Goal: Task Accomplishment & Management: Use online tool/utility

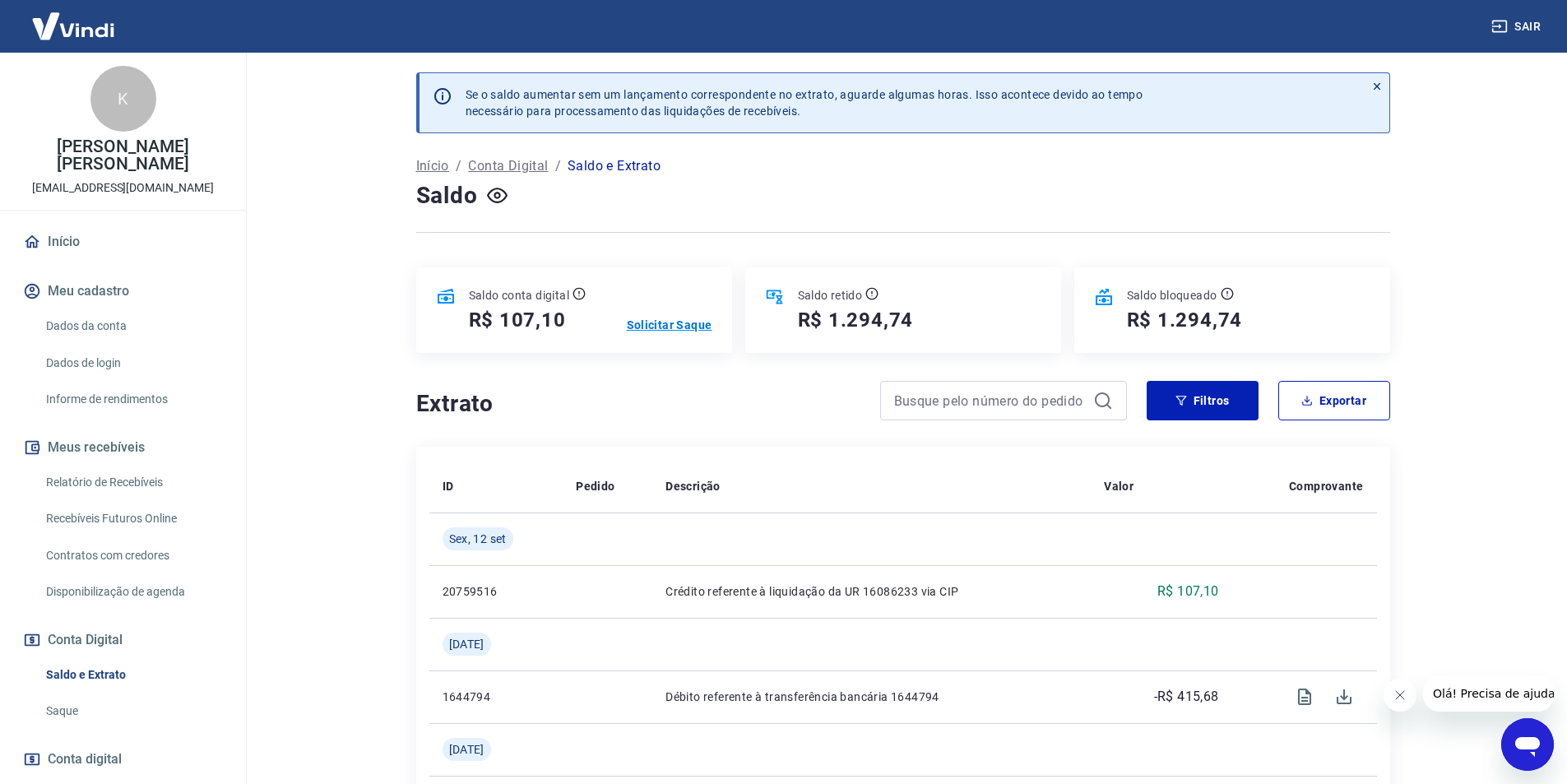
click at [661, 323] on p "Solicitar Saque" at bounding box center [670, 325] width 85 height 17
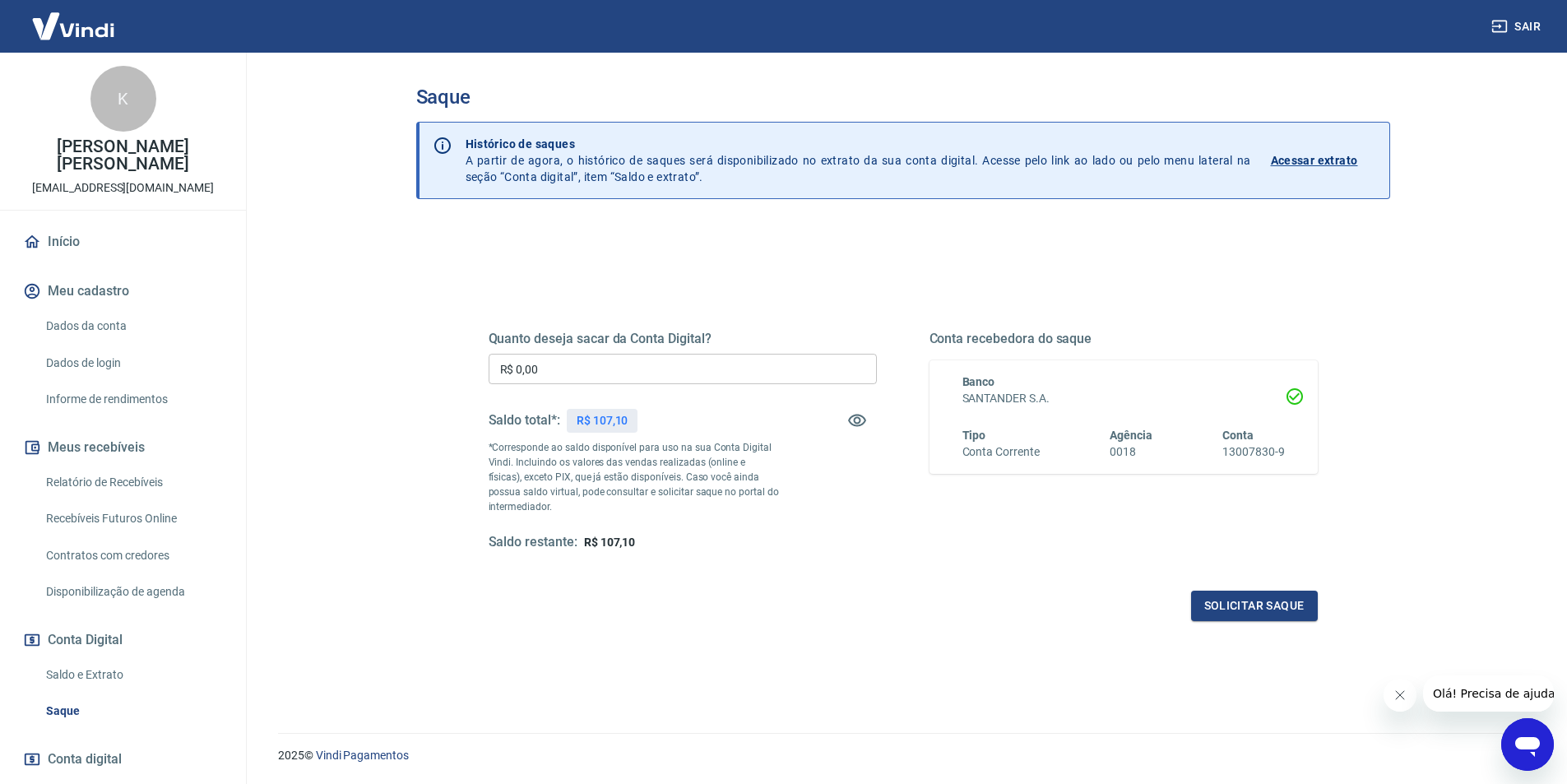
click at [623, 372] on input "R$ 0,00" at bounding box center [682, 369] width 388 height 30
type input "R$ 107,10"
click at [1236, 617] on button "Solicitar saque" at bounding box center [1255, 605] width 127 height 30
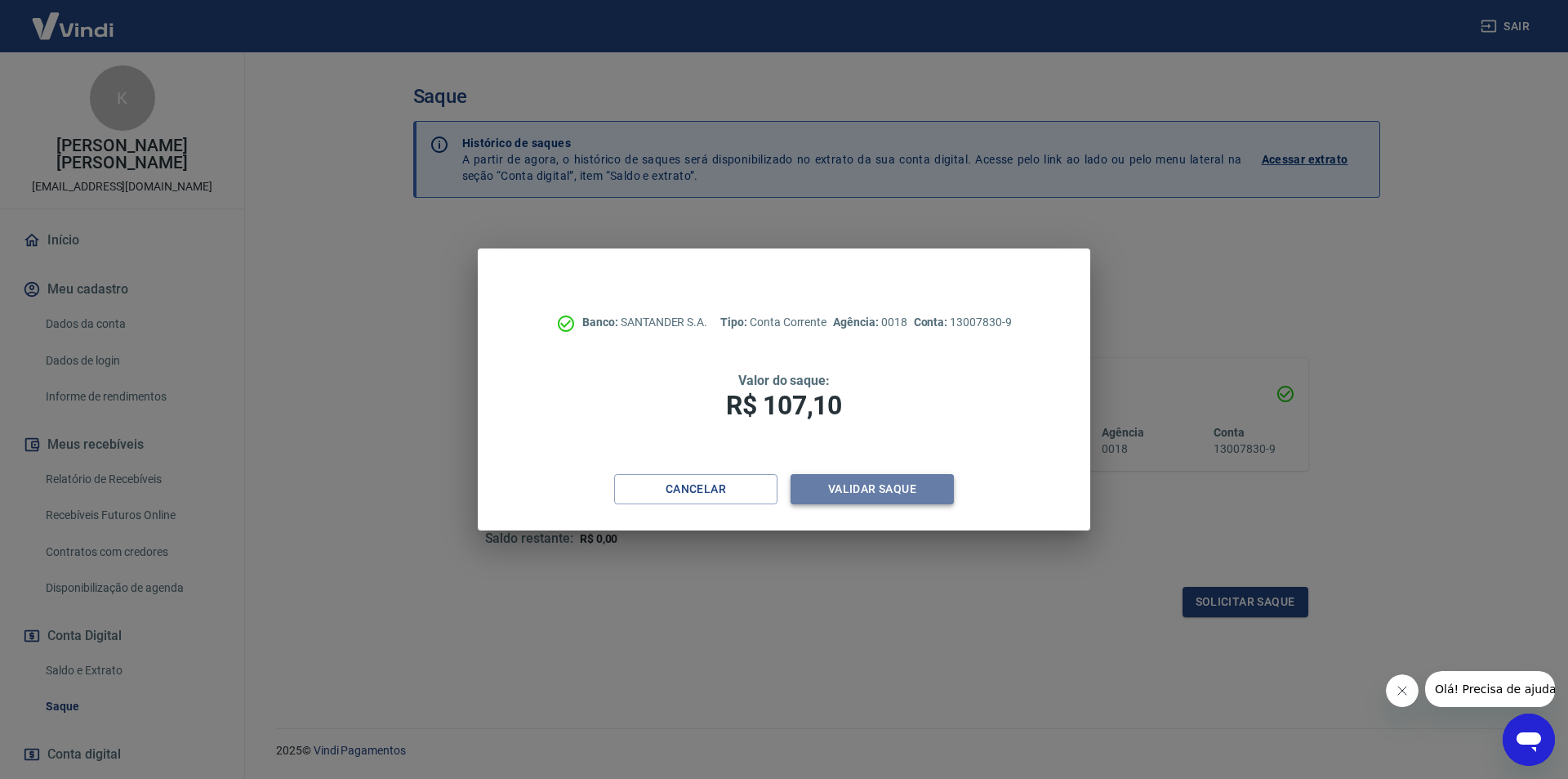
click at [908, 493] on button "Validar saque" at bounding box center [872, 489] width 164 height 30
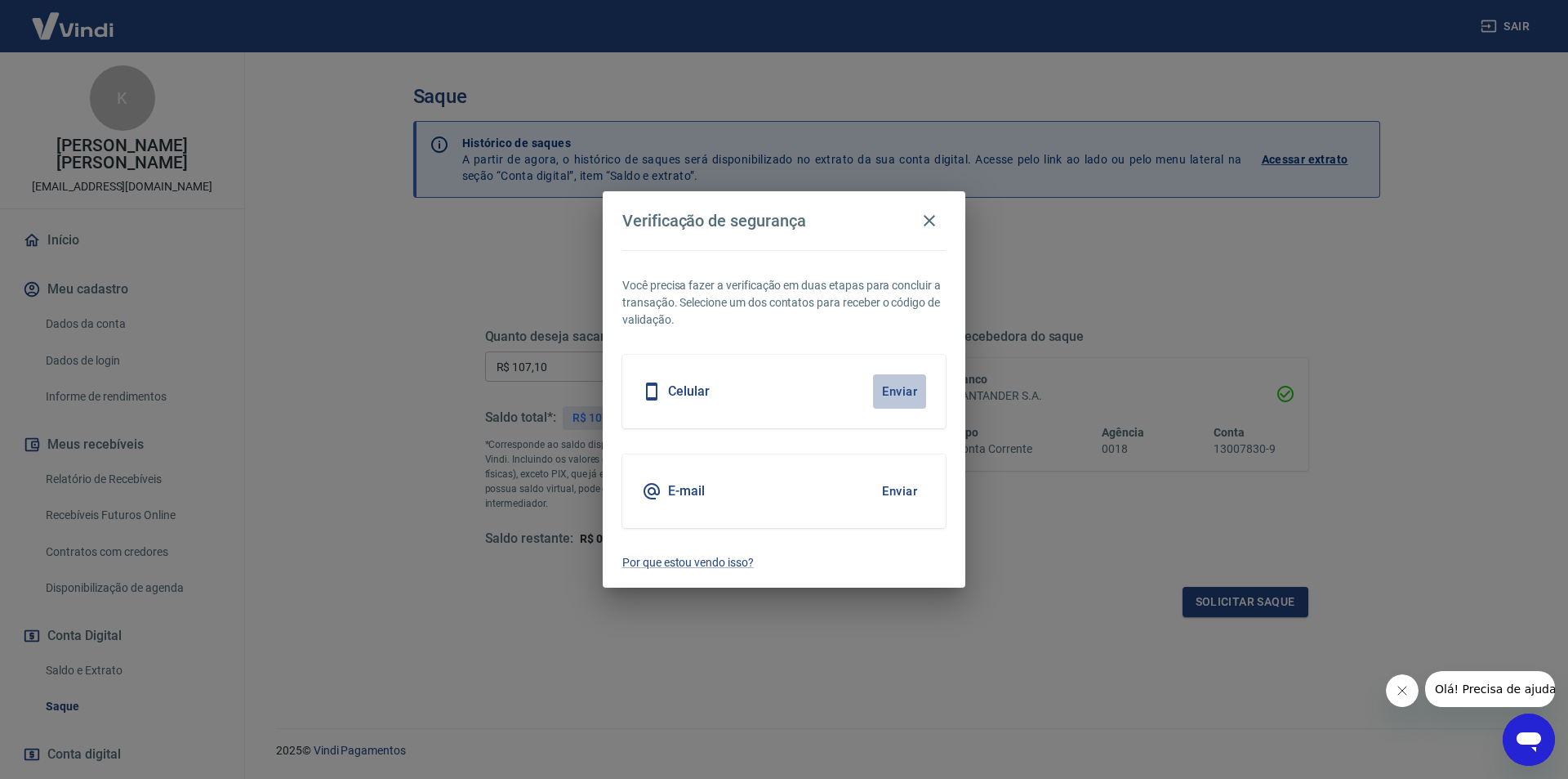
click at [895, 388] on button "Enviar" at bounding box center [900, 391] width 53 height 34
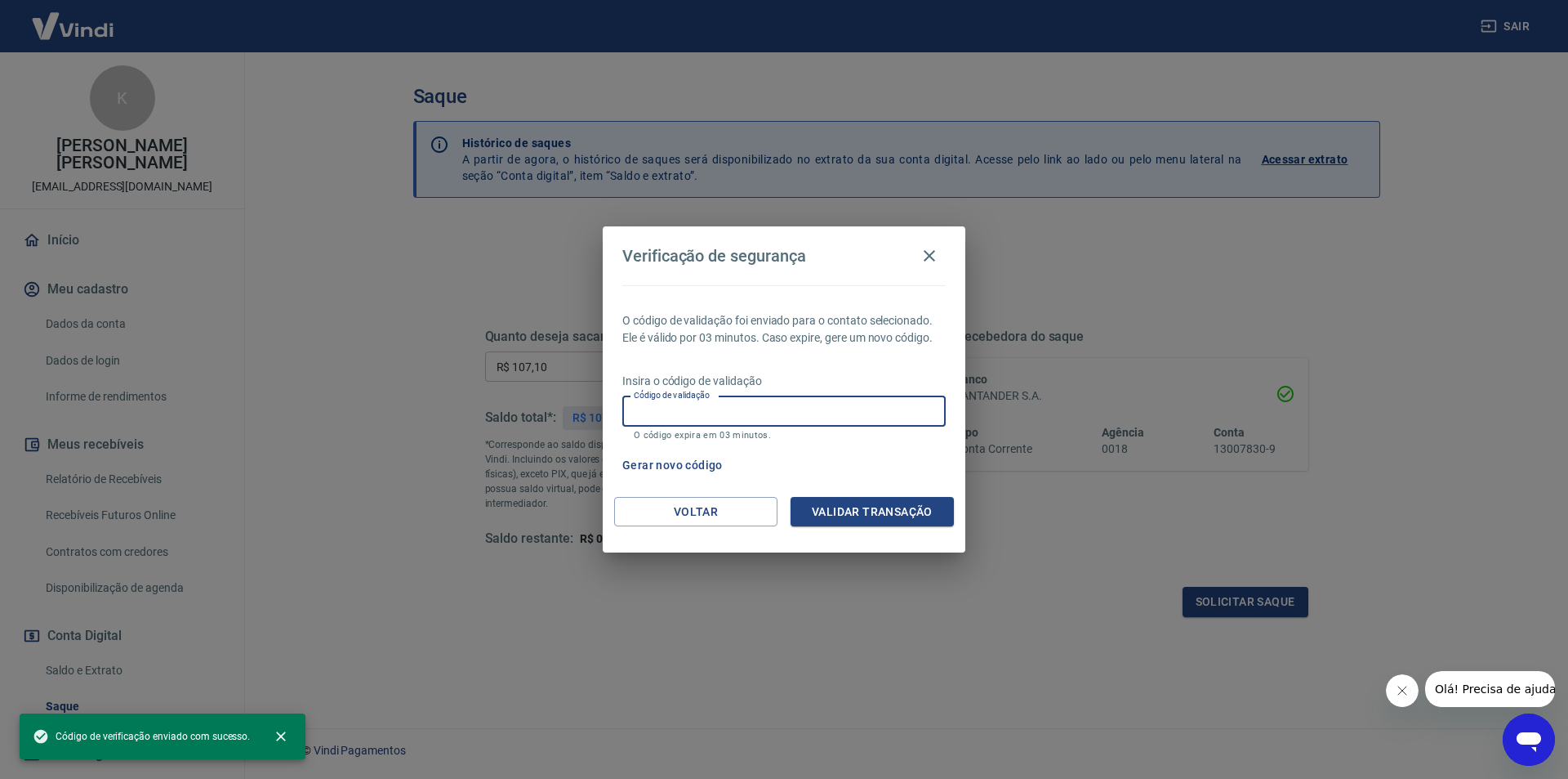
click at [696, 410] on input "Código de validação" at bounding box center [784, 411] width 324 height 30
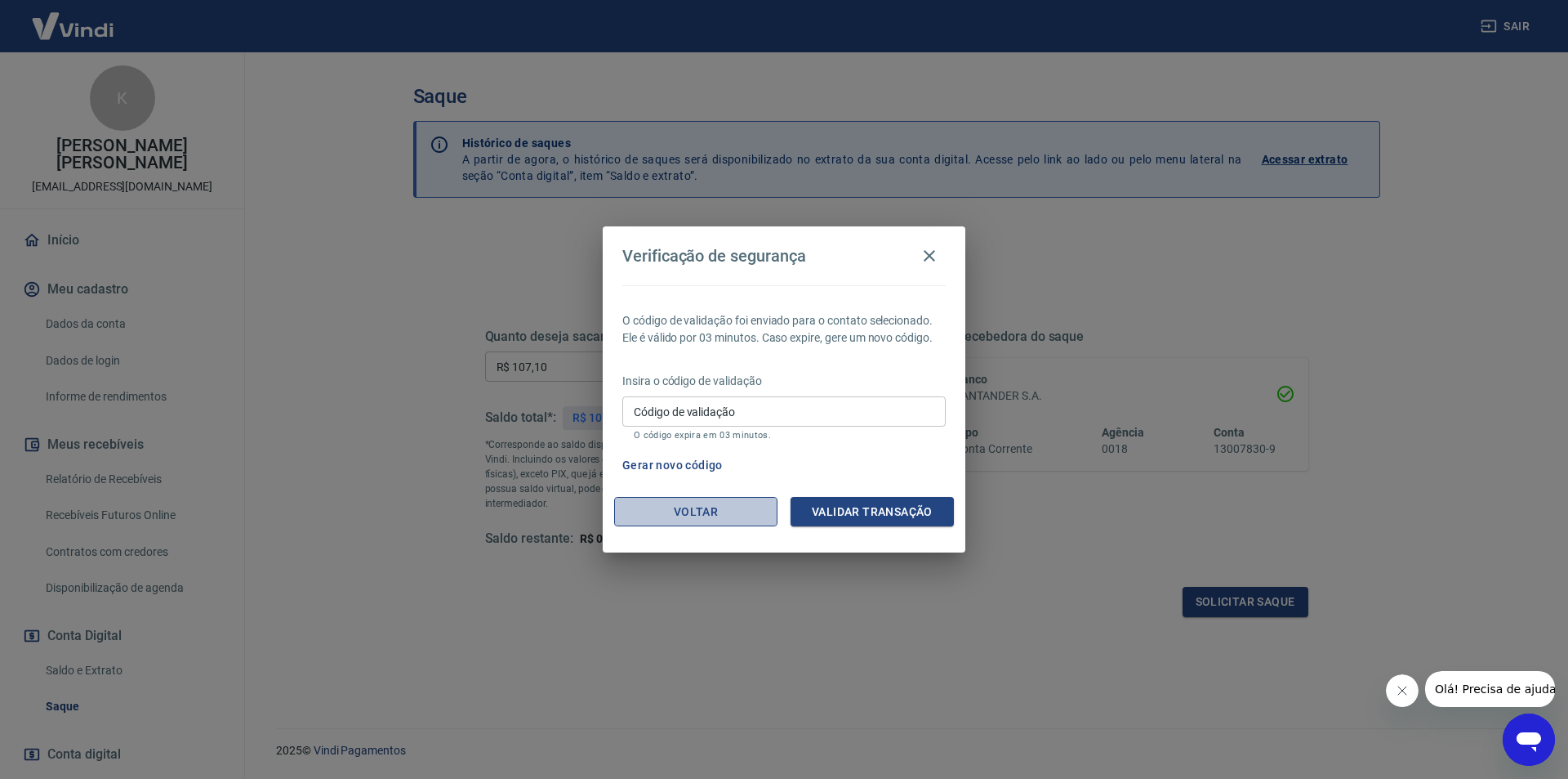
click at [645, 511] on button "Voltar" at bounding box center [696, 512] width 164 height 30
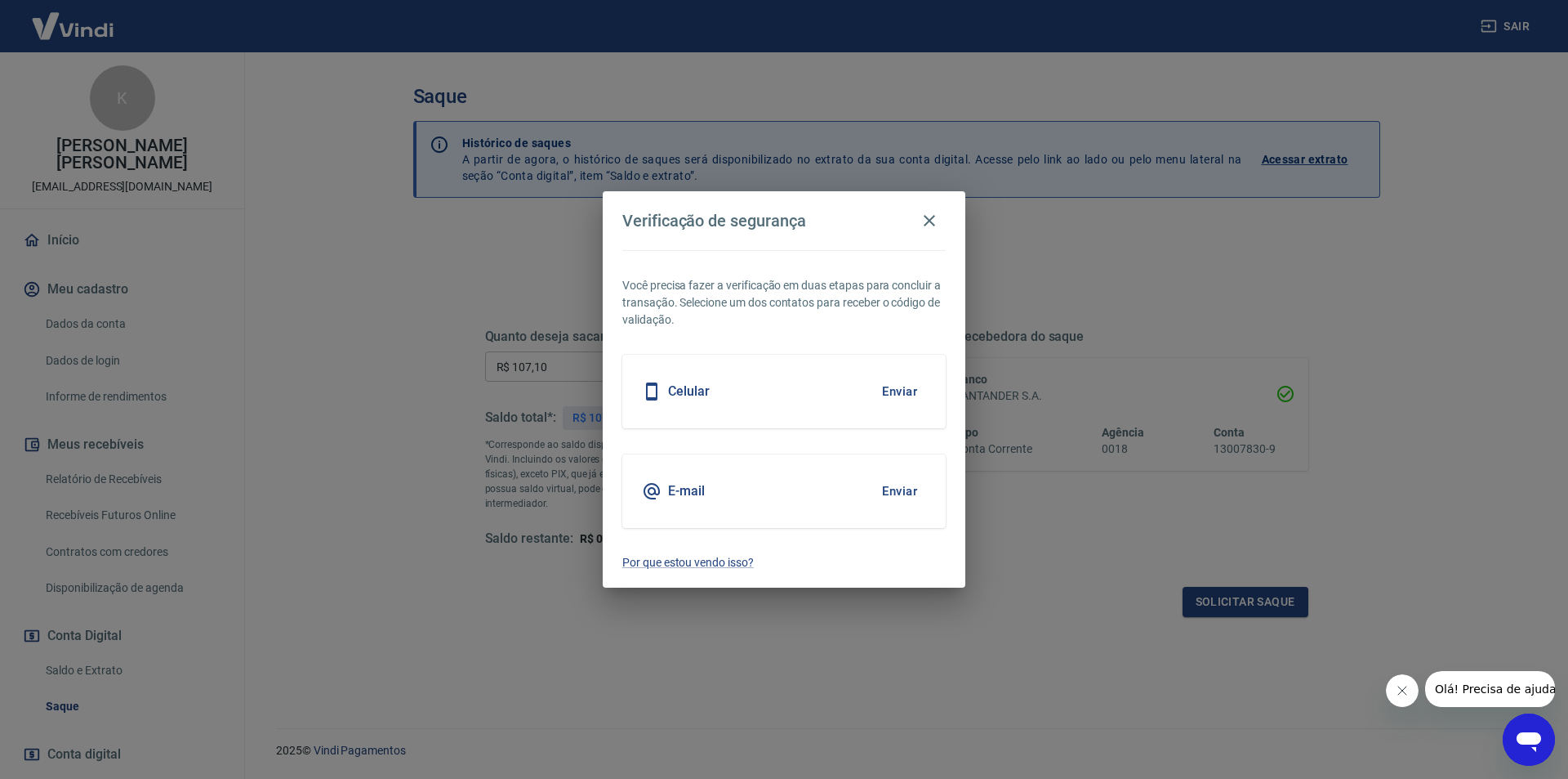
click at [696, 506] on div "E-mail Enviar" at bounding box center [784, 491] width 324 height 74
click at [895, 492] on button "Enviar" at bounding box center [900, 491] width 53 height 34
click at [887, 491] on button "Enviar" at bounding box center [900, 491] width 53 height 34
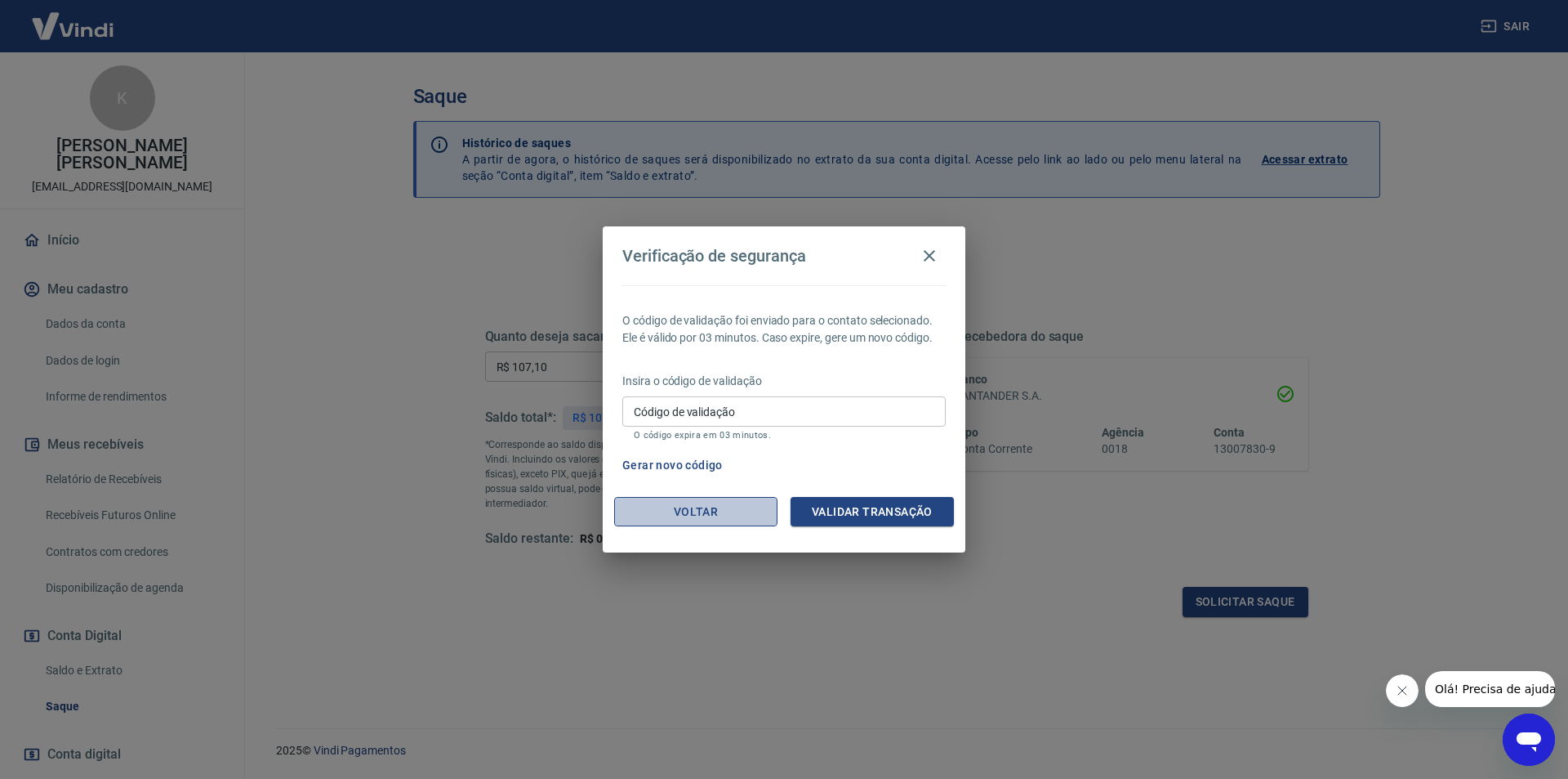
click at [723, 507] on button "Voltar" at bounding box center [696, 512] width 164 height 30
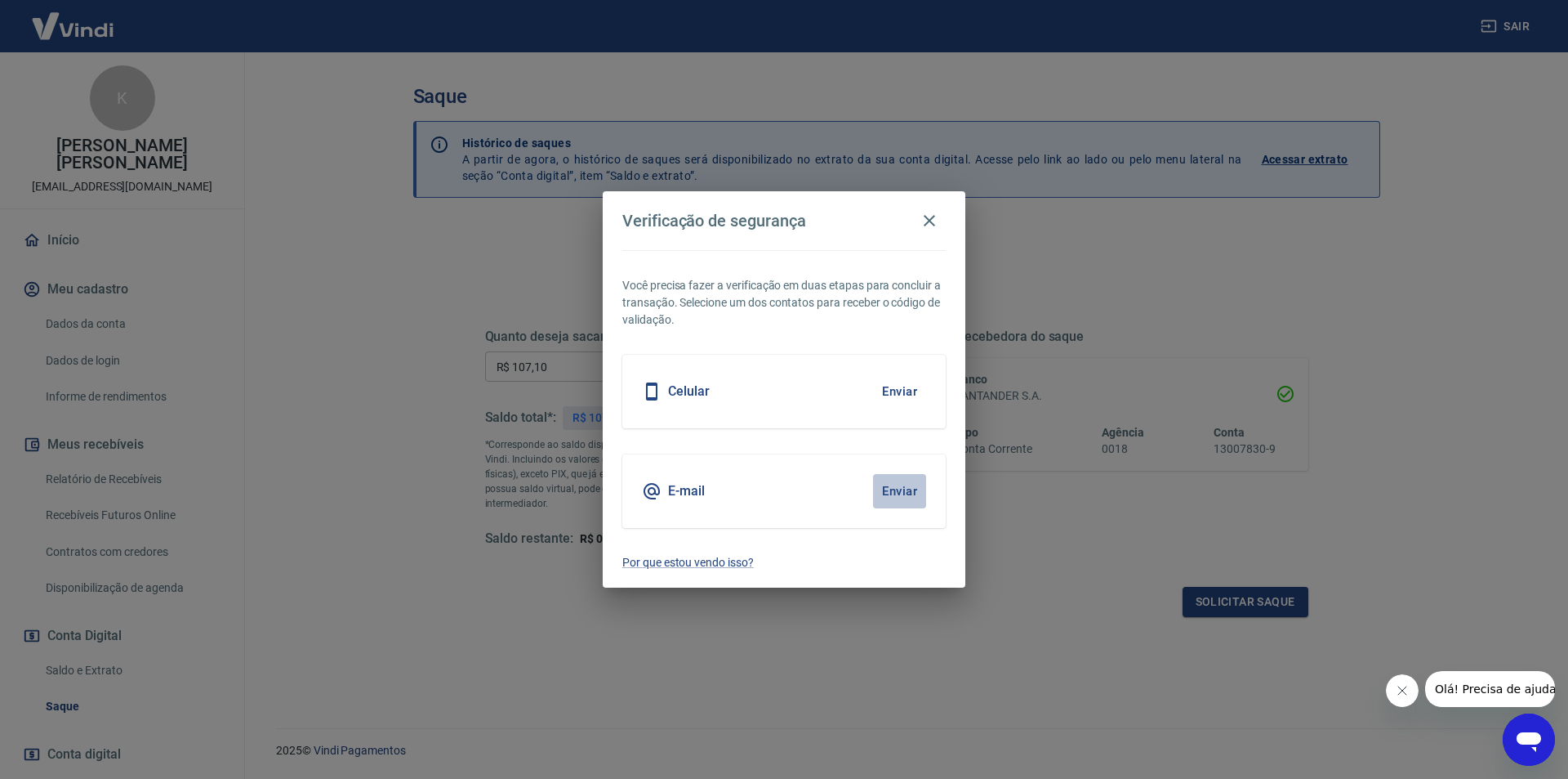
click at [896, 489] on button "Enviar" at bounding box center [900, 491] width 53 height 34
click at [891, 489] on button "Enviar" at bounding box center [900, 491] width 53 height 34
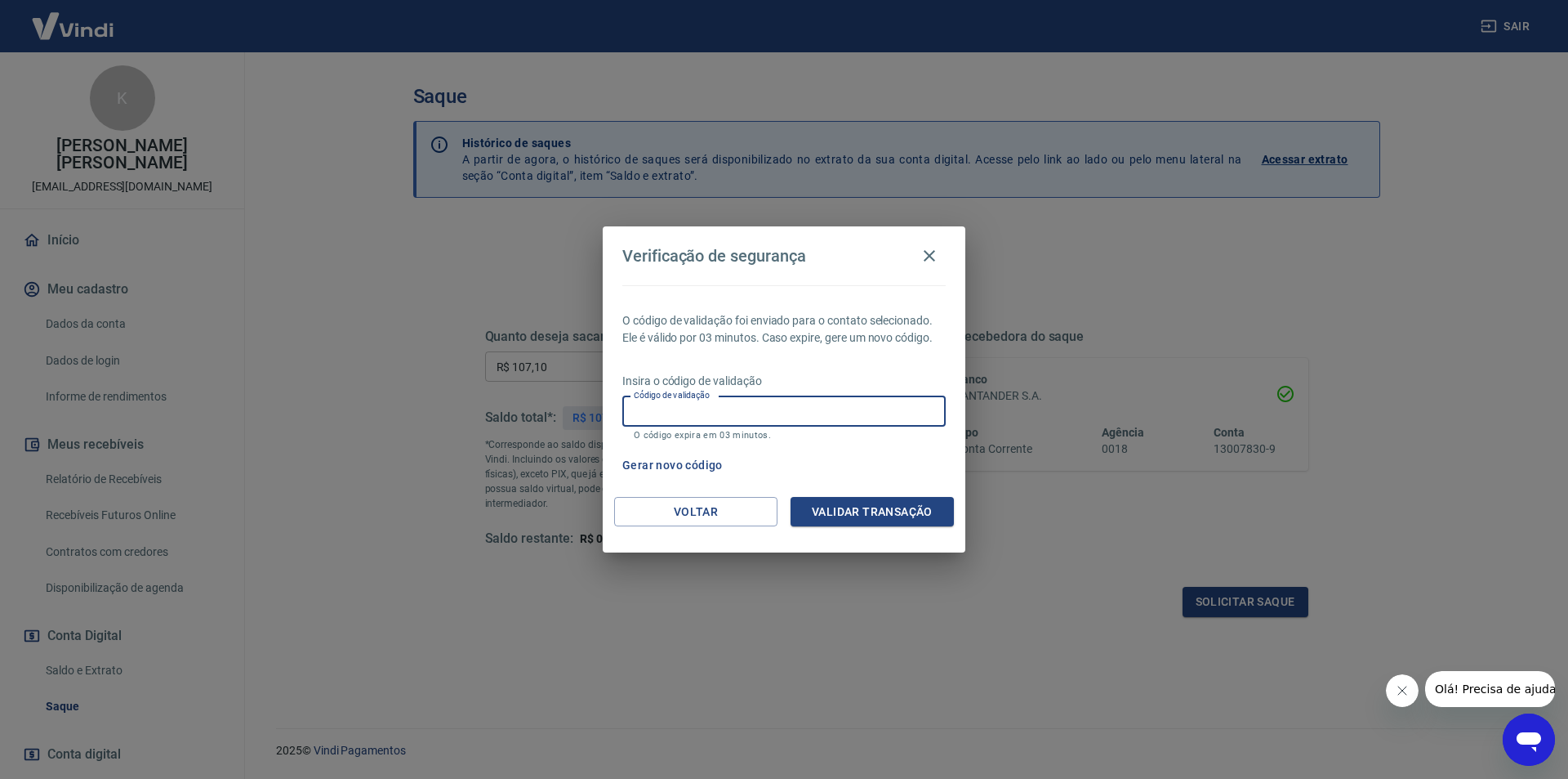
click at [653, 412] on input "Código de validação" at bounding box center [784, 411] width 324 height 30
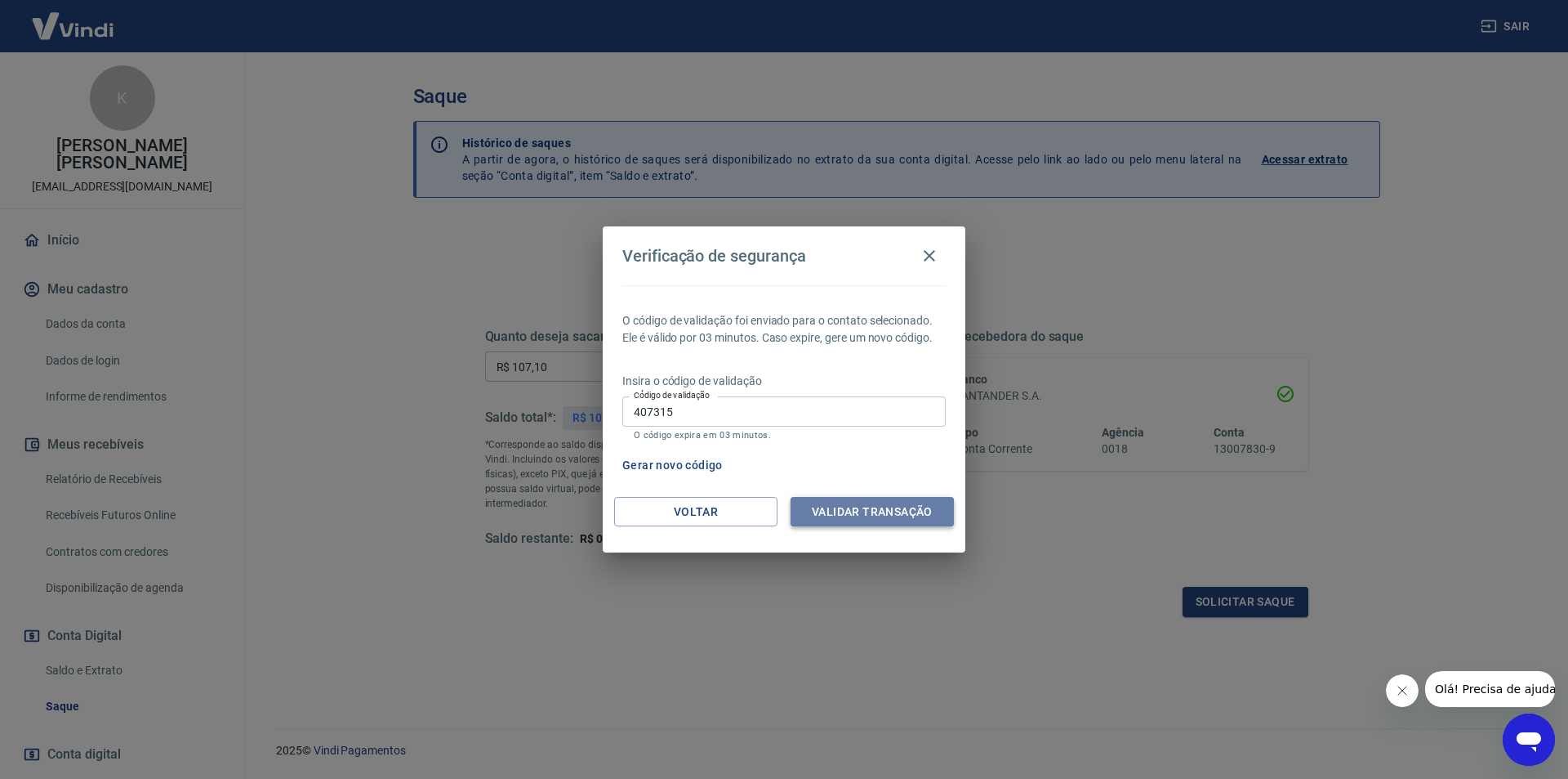
click at [847, 503] on button "Validar transação" at bounding box center [872, 512] width 164 height 30
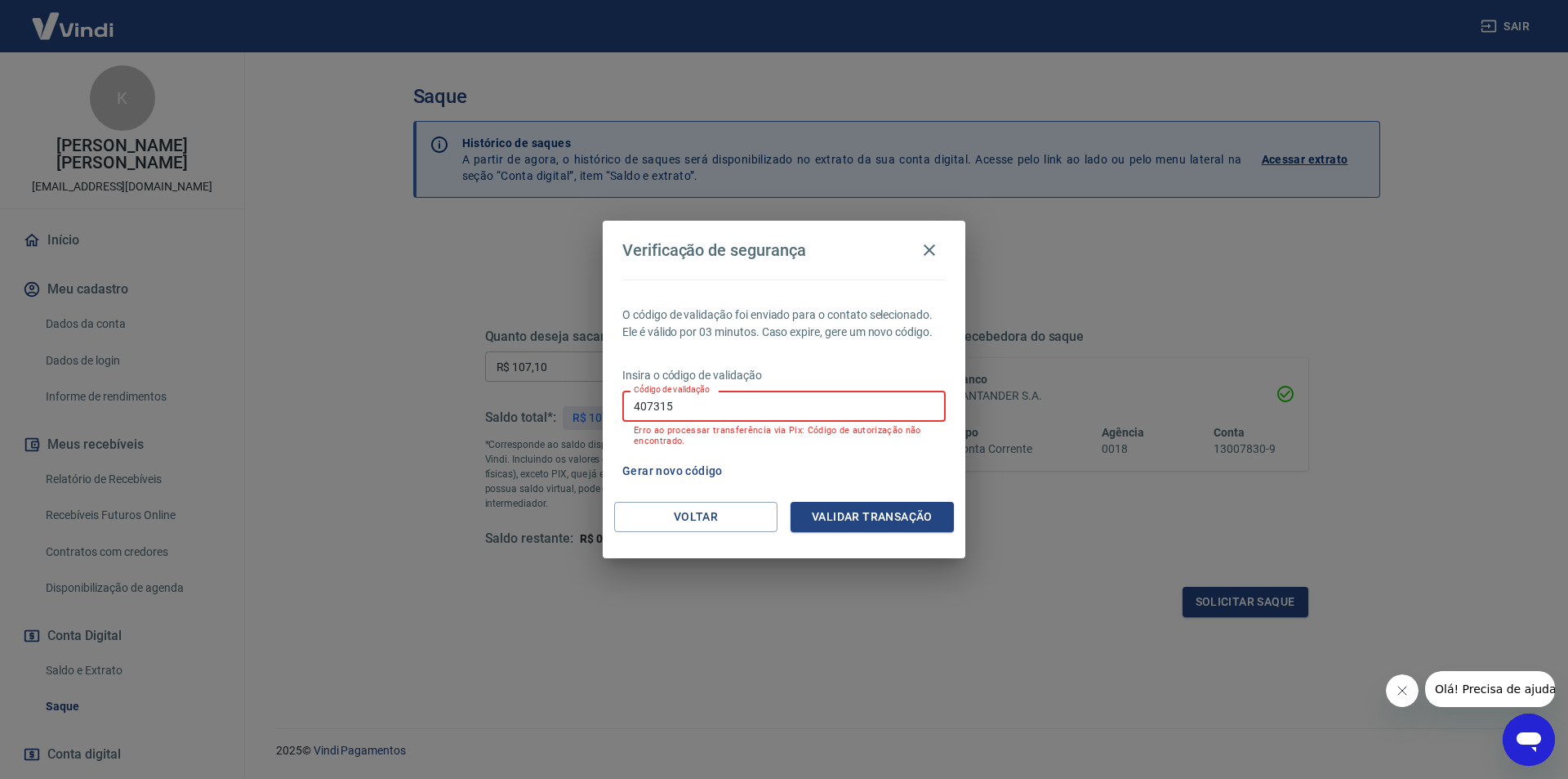
drag, startPoint x: 706, startPoint y: 419, endPoint x: 570, endPoint y: 397, distance: 137.8
click at [570, 397] on div "Verificação de segurança O código de validação foi enviado para o contato selec…" at bounding box center [784, 390] width 1568 height 779
type input "571862"
click at [853, 517] on button "Validar transação" at bounding box center [872, 517] width 164 height 30
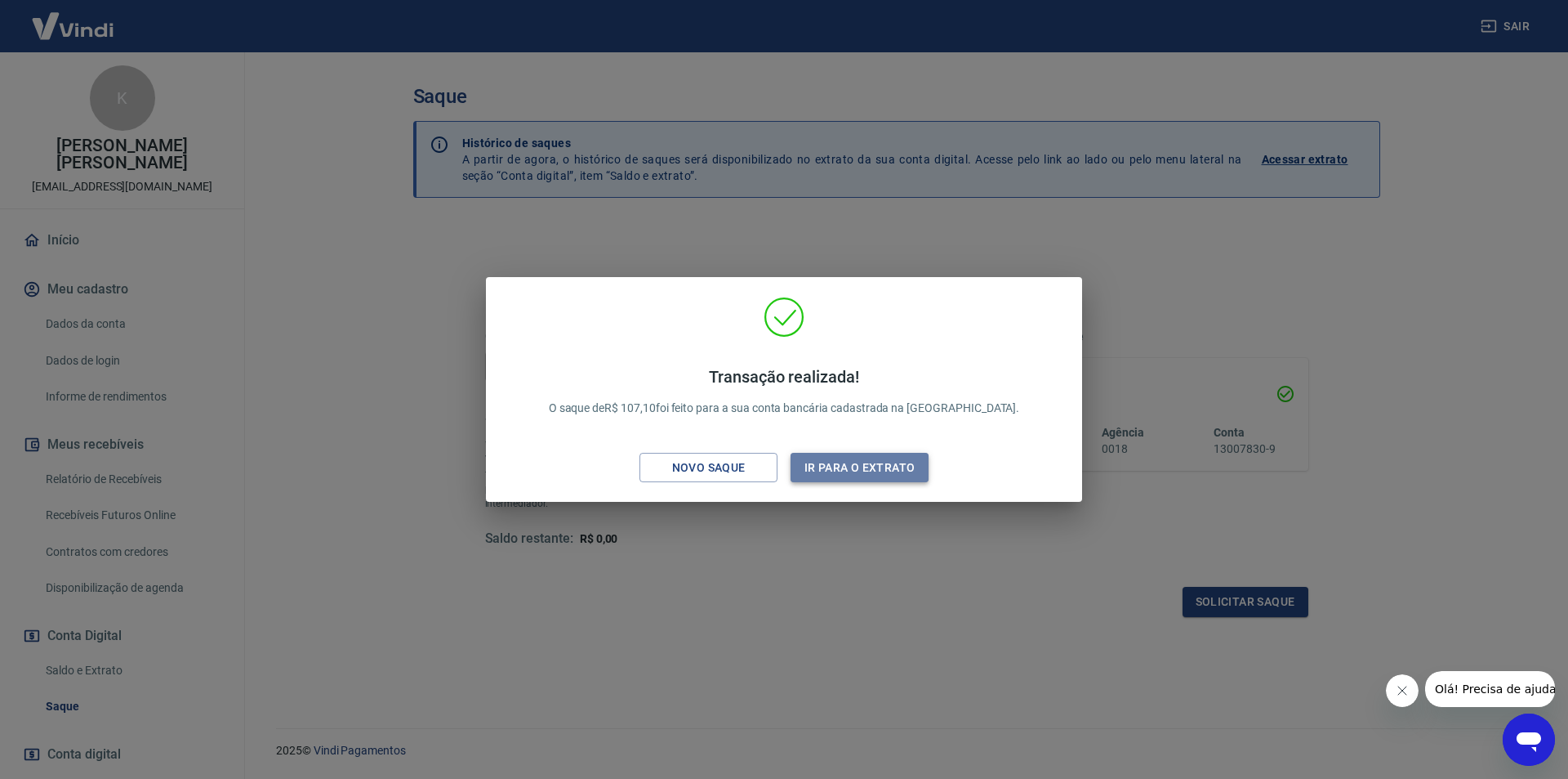
click at [821, 460] on button "Ir para o extrato" at bounding box center [859, 468] width 138 height 30
